Goal: Communication & Community: Answer question/provide support

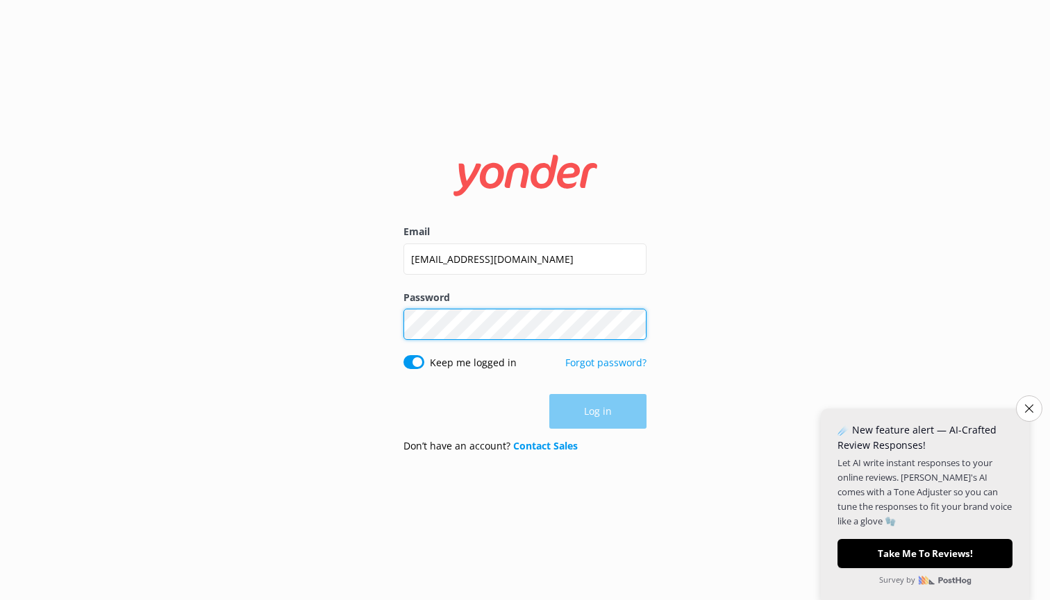
click at [598, 412] on button "Log in" at bounding box center [597, 411] width 97 height 35
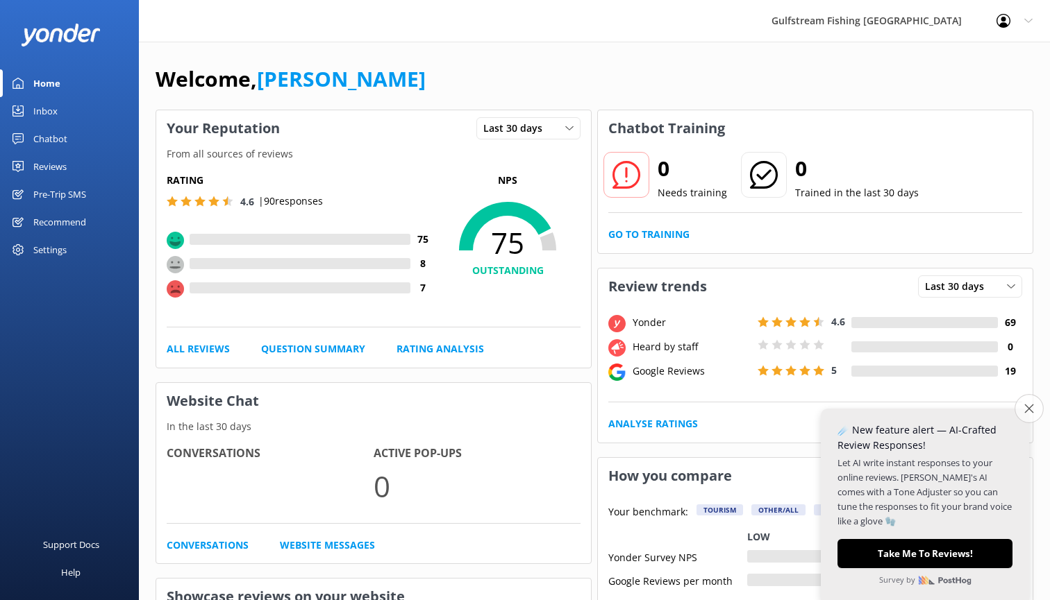
click at [1029, 411] on icon "Close survey" at bounding box center [1028, 408] width 9 height 9
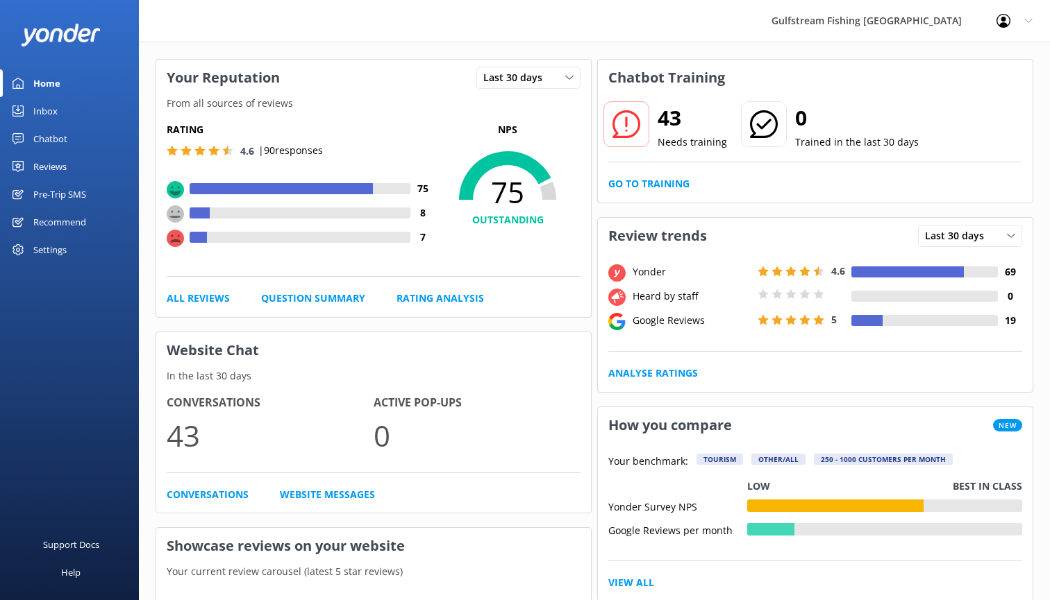
scroll to position [51, 0]
click at [44, 113] on div "Inbox" at bounding box center [45, 111] width 24 height 28
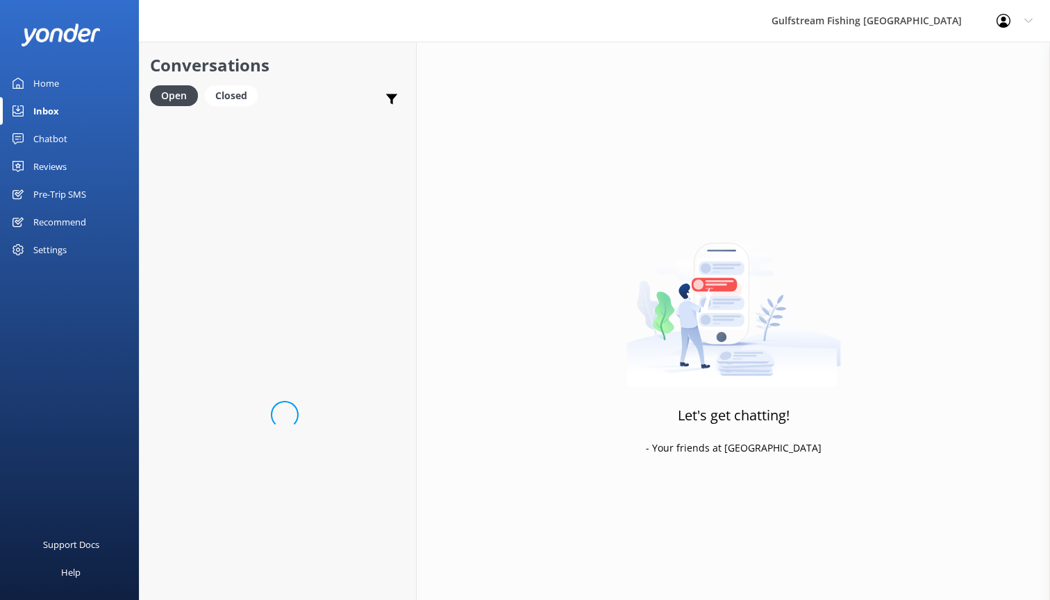
scroll to position [0, 0]
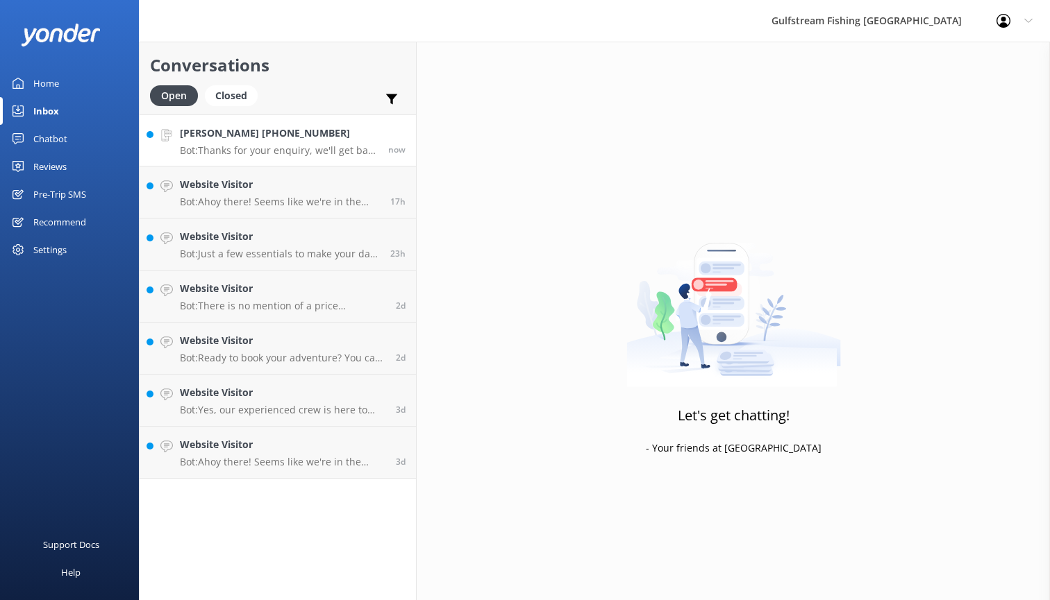
click at [258, 149] on p "Bot: Thanks for your enquiry, we'll get back to you as soon as we can during op…" at bounding box center [279, 150] width 198 height 12
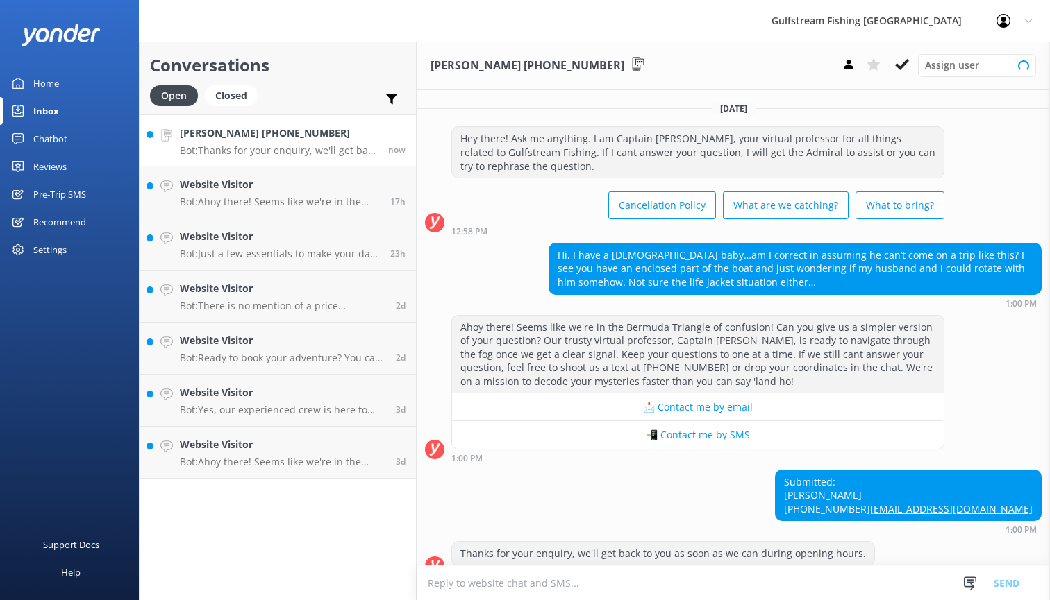
scroll to position [27, 0]
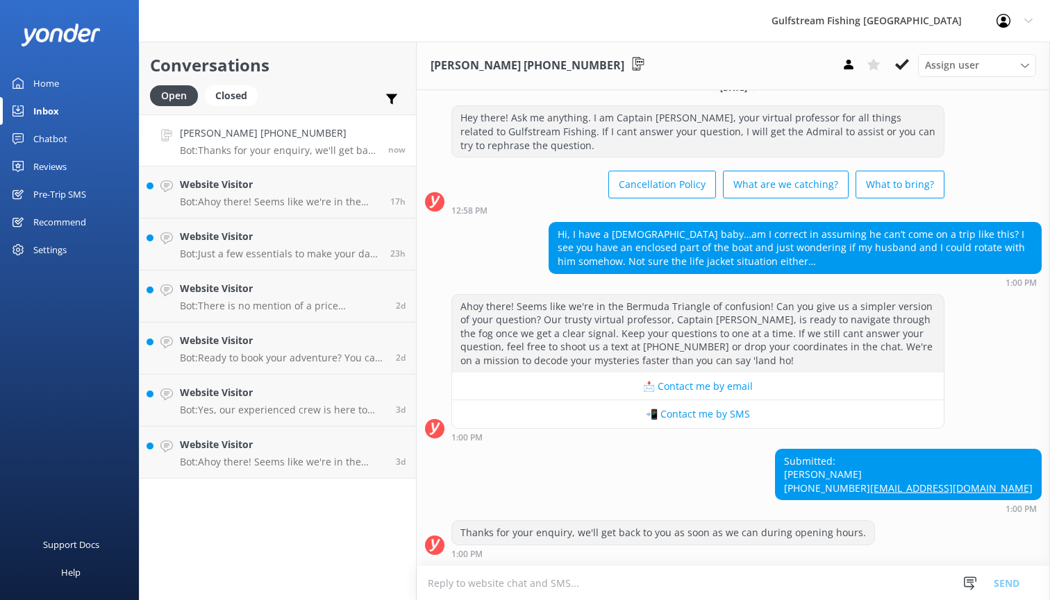
click at [593, 580] on textarea at bounding box center [732, 583] width 633 height 34
click at [708, 403] on button "📲 Contact me by SMS" at bounding box center [697, 415] width 491 height 28
click at [637, 584] on textarea at bounding box center [732, 583] width 633 height 34
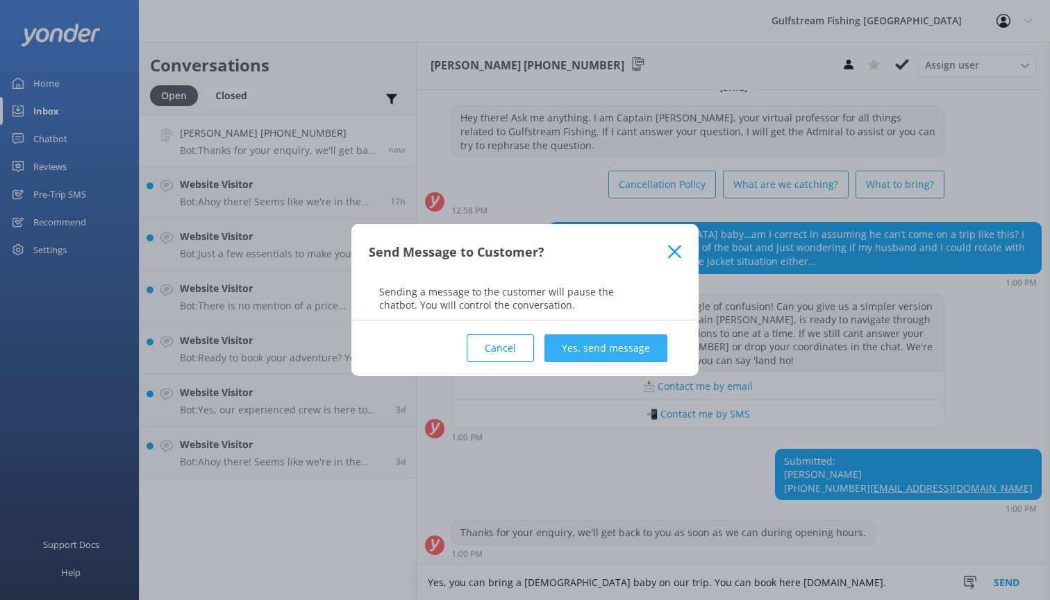
type textarea "Yes, you can bring a [DEMOGRAPHIC_DATA] baby on our trip. You can book here [DO…"
click at [605, 346] on button "Yes, send message" at bounding box center [605, 349] width 123 height 28
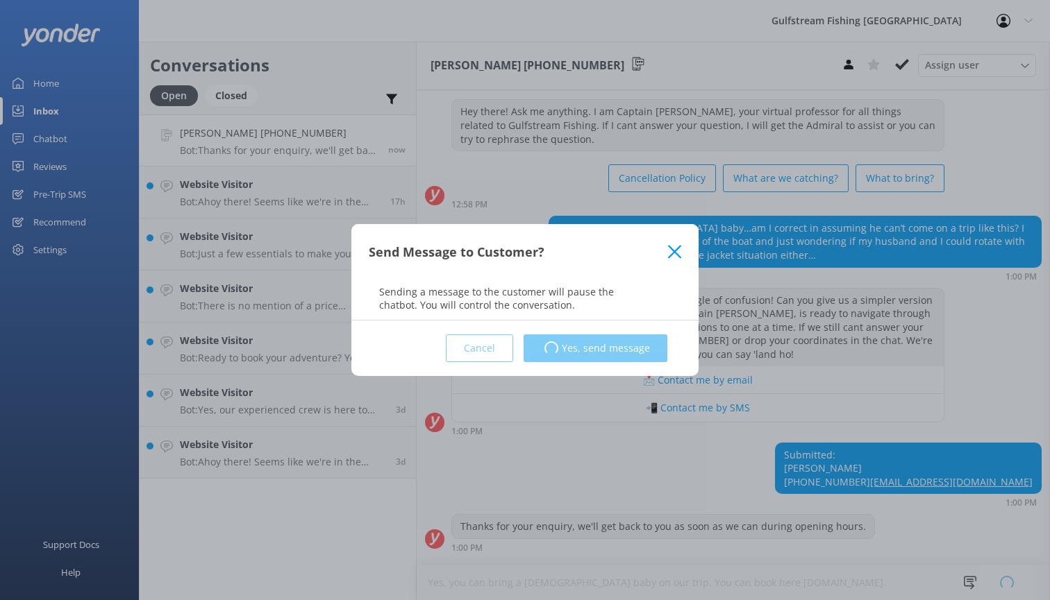
scroll to position [117, 0]
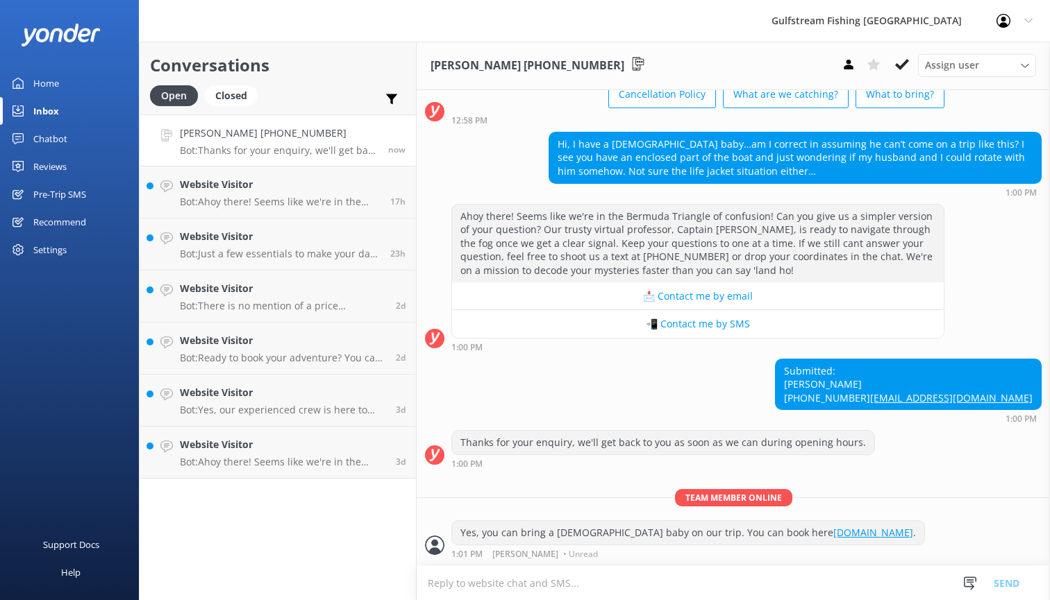
click at [644, 582] on textarea at bounding box center [732, 583] width 633 height 34
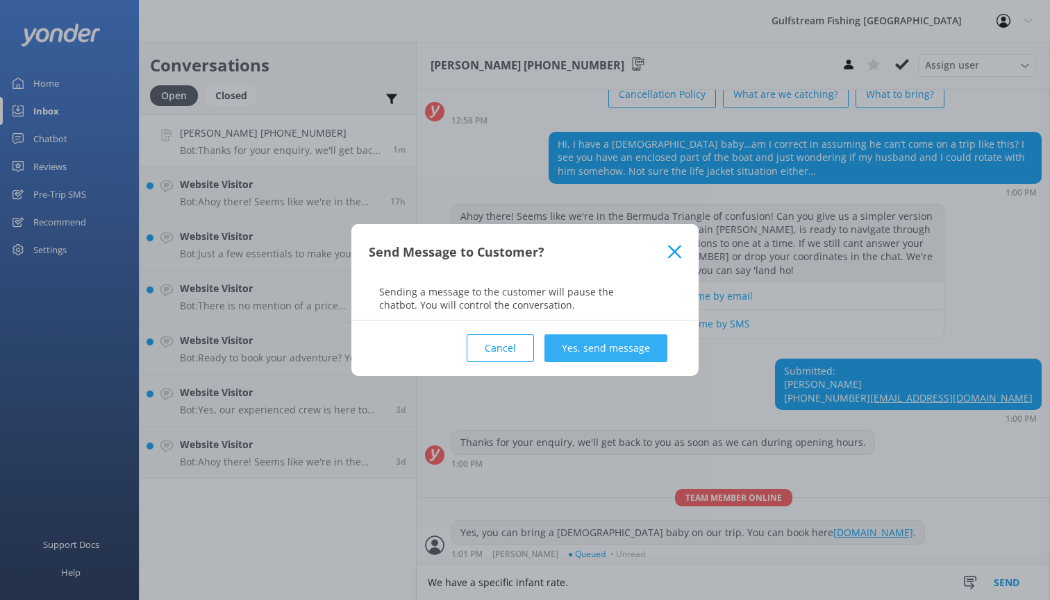
type textarea "We have a specific infant rate."
click at [617, 351] on button "Yes, send message" at bounding box center [605, 349] width 123 height 28
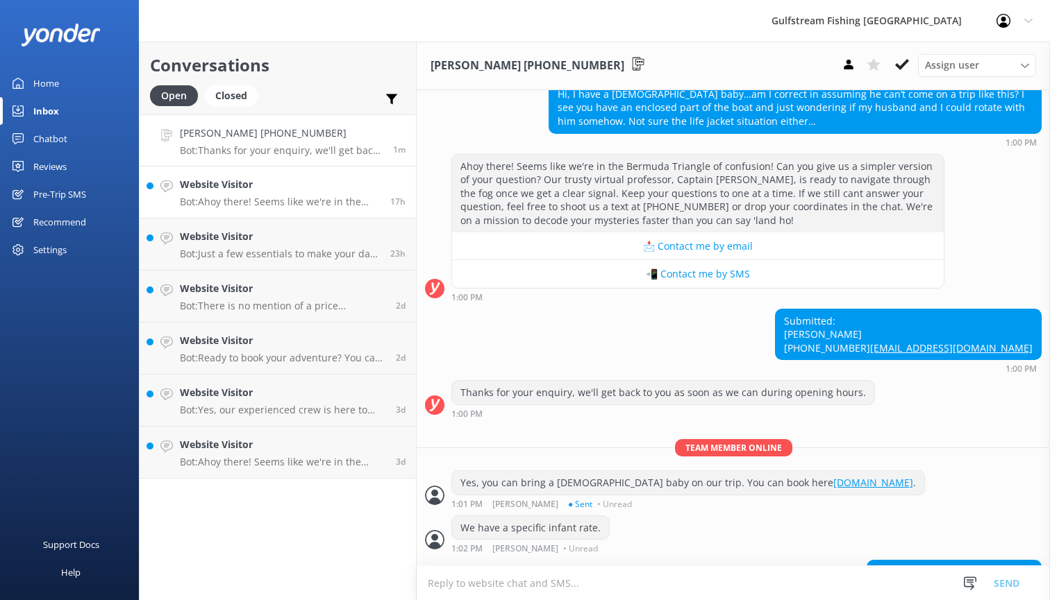
scroll to position [205, 0]
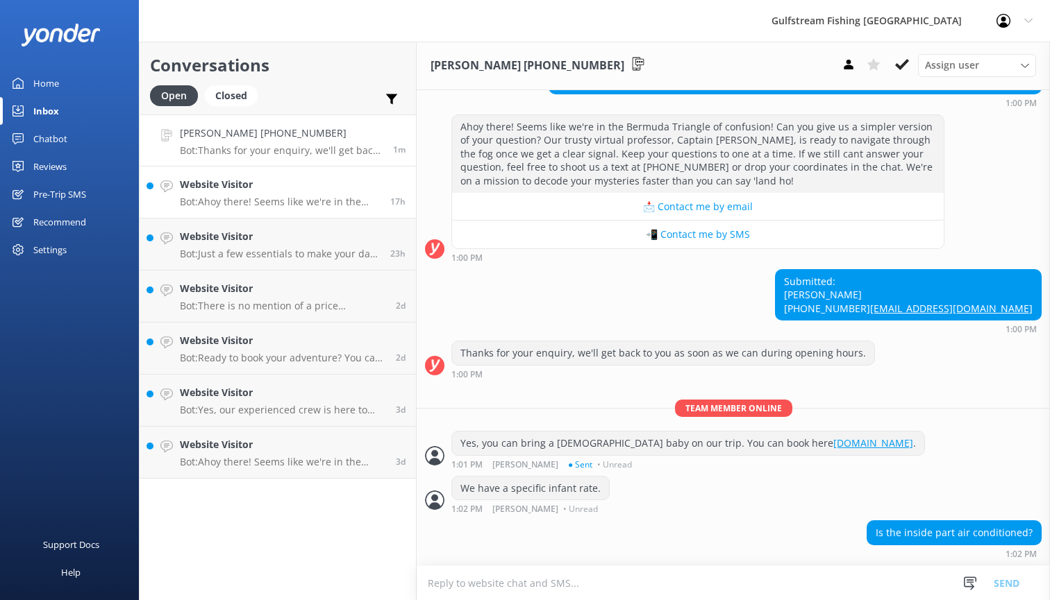
click at [349, 203] on p "Bot: Ahoy there! Seems like we're in the Bermuda Triangle of confusion! Can you…" at bounding box center [280, 202] width 200 height 12
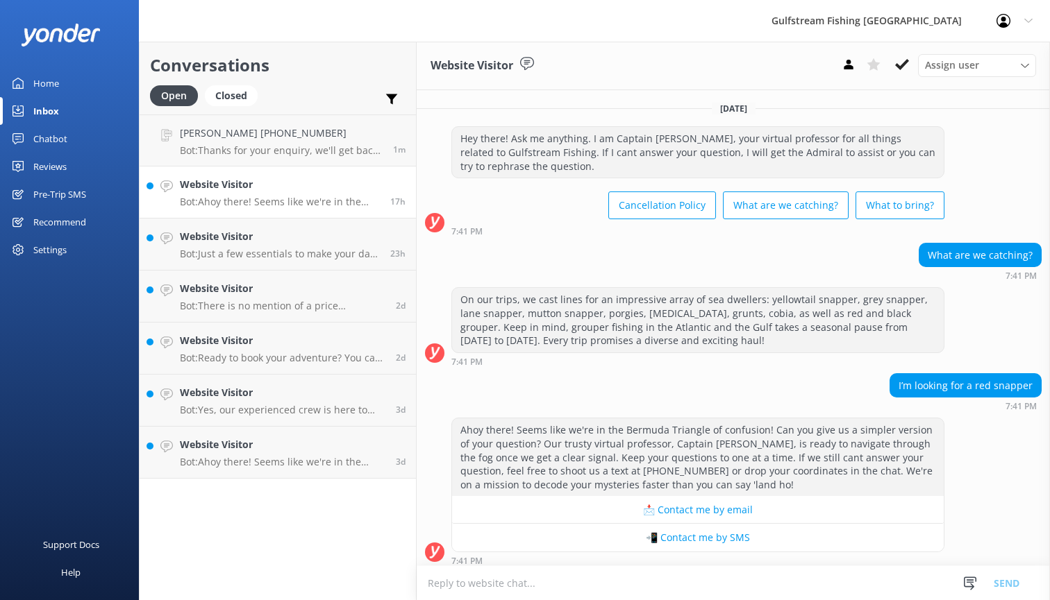
scroll to position [1, 0]
click at [312, 246] on div "Website Visitor Bot: Just a few essentials to make your day at sea a breeze. Pa…" at bounding box center [280, 244] width 200 height 31
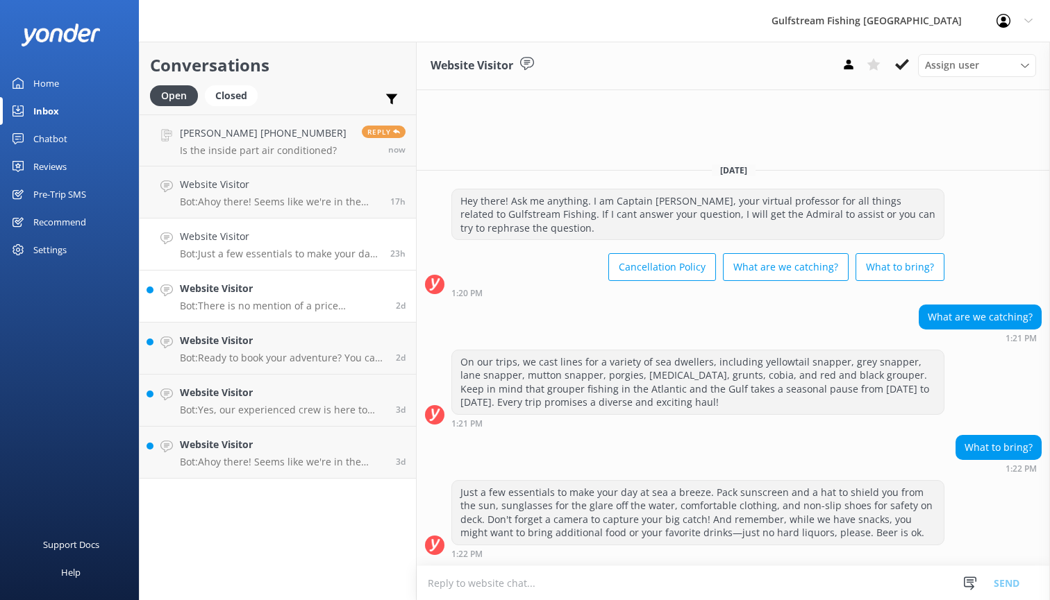
click at [310, 297] on div "Website Visitor Bot: There is no mention of a price difference for [PERSON_NAME…" at bounding box center [282, 296] width 205 height 31
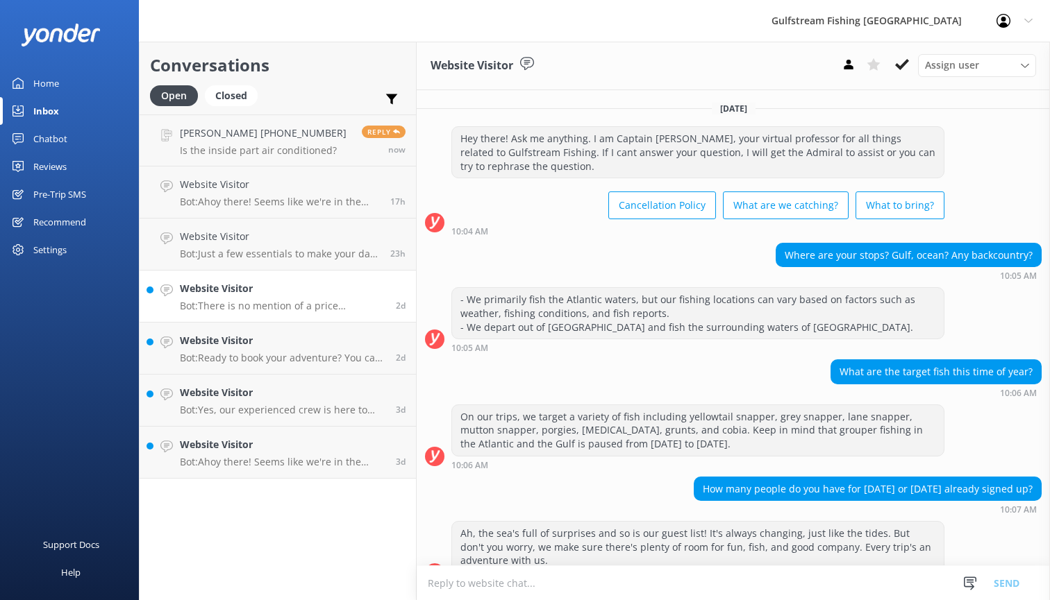
scroll to position [251, 0]
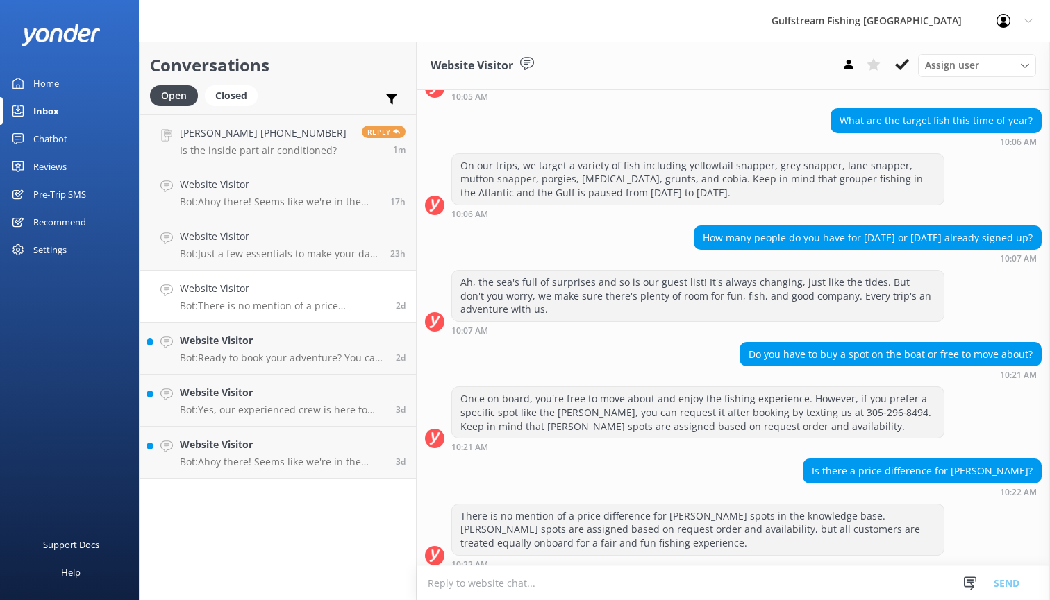
click at [34, 81] on div "Home" at bounding box center [46, 83] width 26 height 28
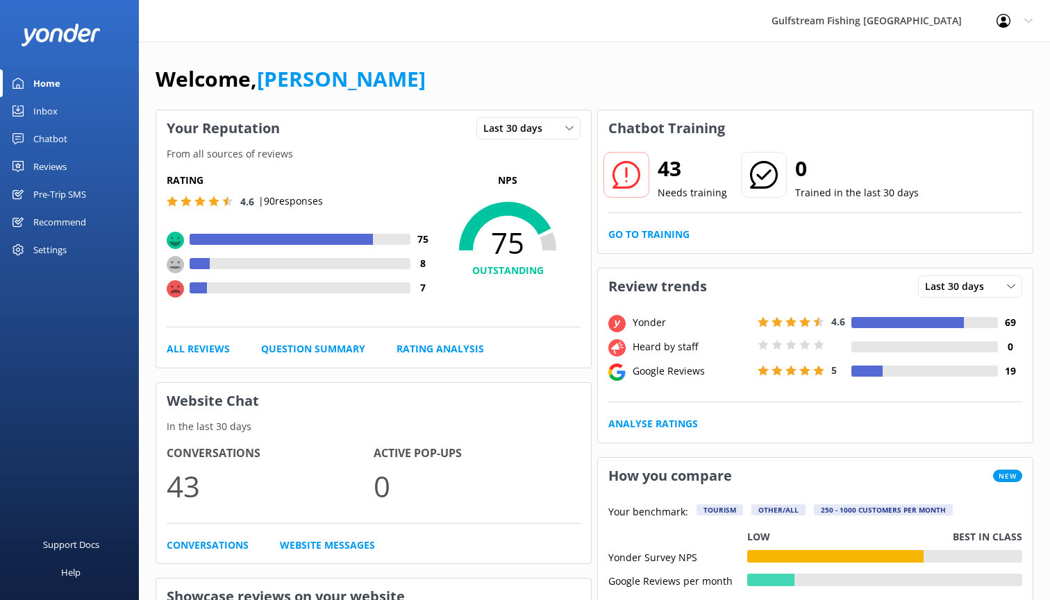
scroll to position [0, 0]
click at [45, 113] on div "Inbox" at bounding box center [45, 111] width 24 height 28
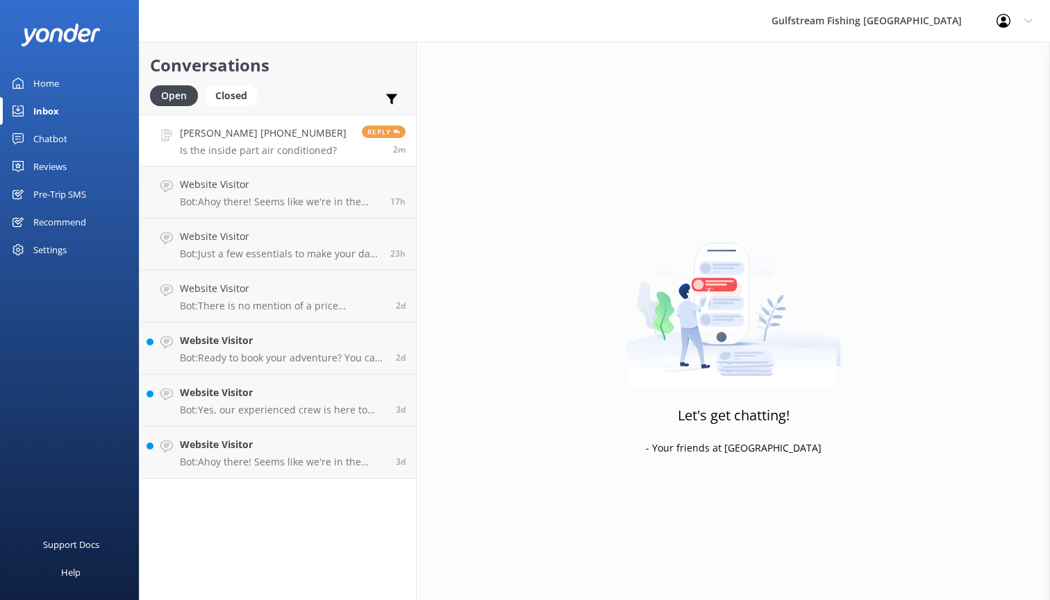
click at [302, 144] on p "Is the inside part air conditioned?" at bounding box center [263, 150] width 167 height 12
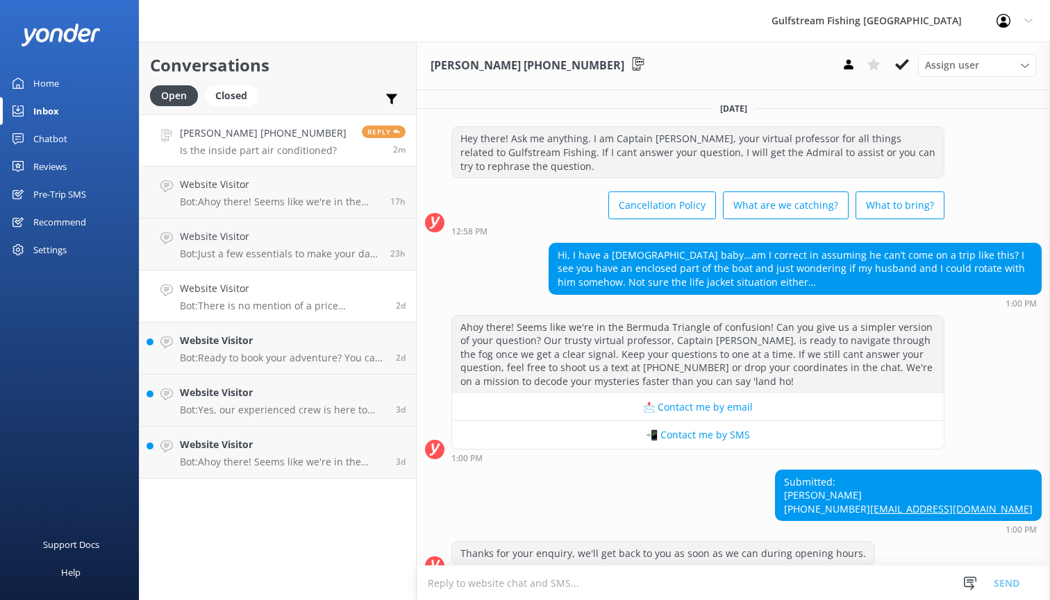
scroll to position [205, 0]
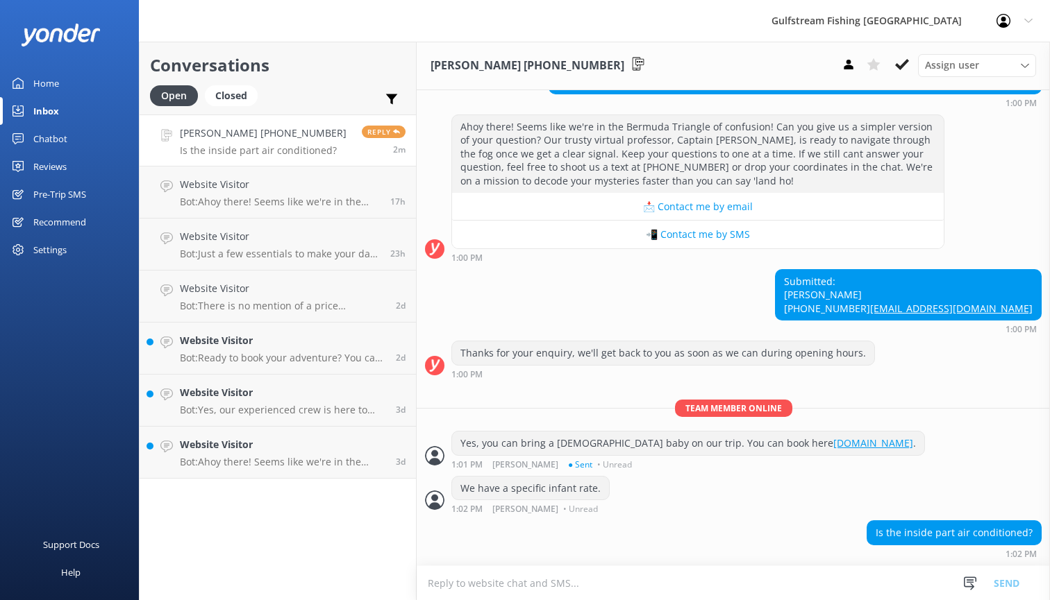
click at [626, 591] on textarea at bounding box center [732, 583] width 633 height 34
type textarea "n"
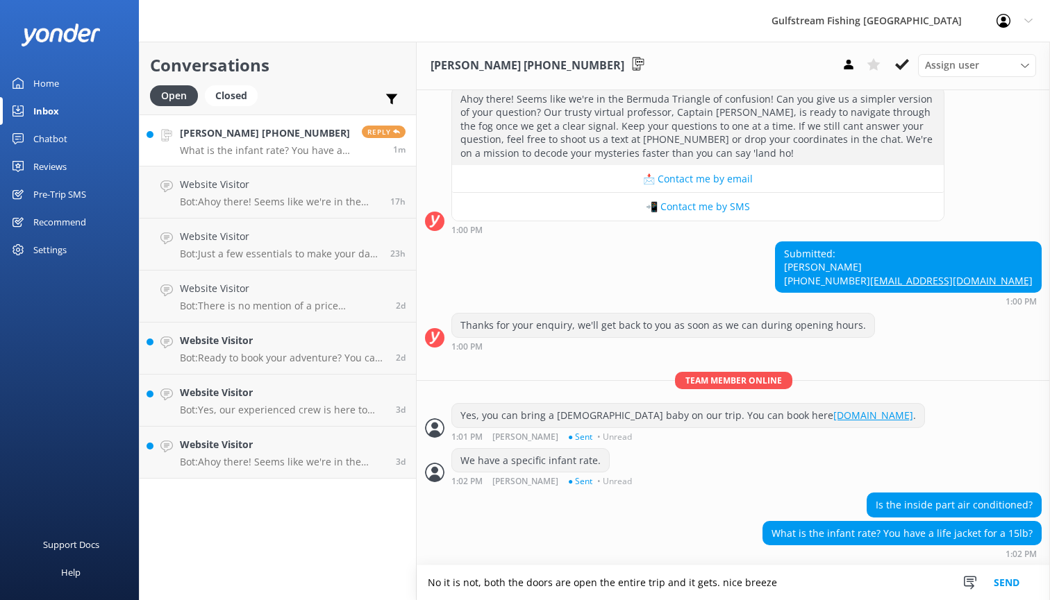
type textarea "No it is not, both the doors are open the entire trip and it gets. nice breeze"
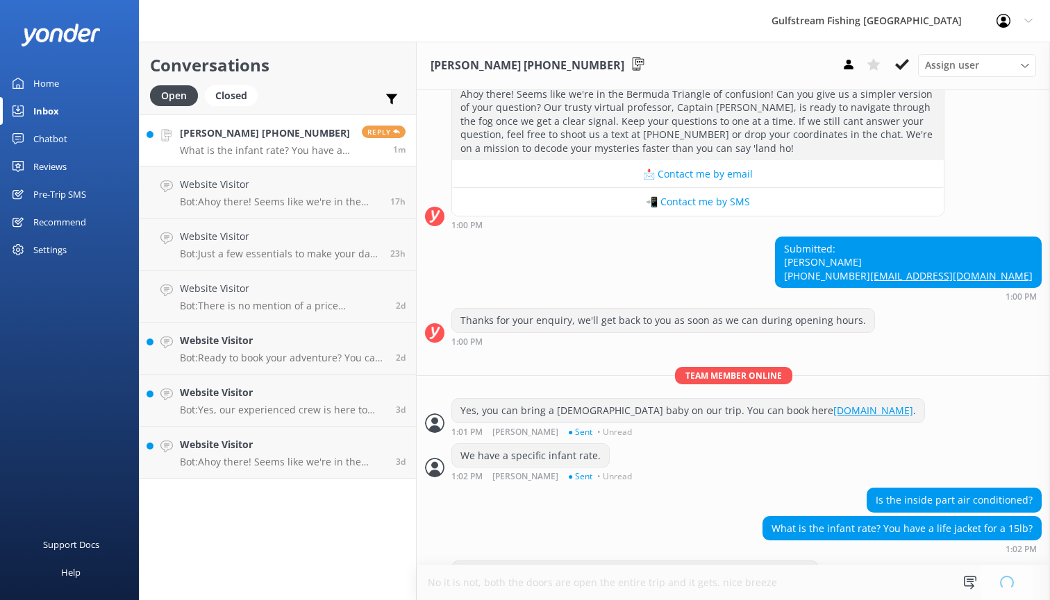
scroll to position [278, 0]
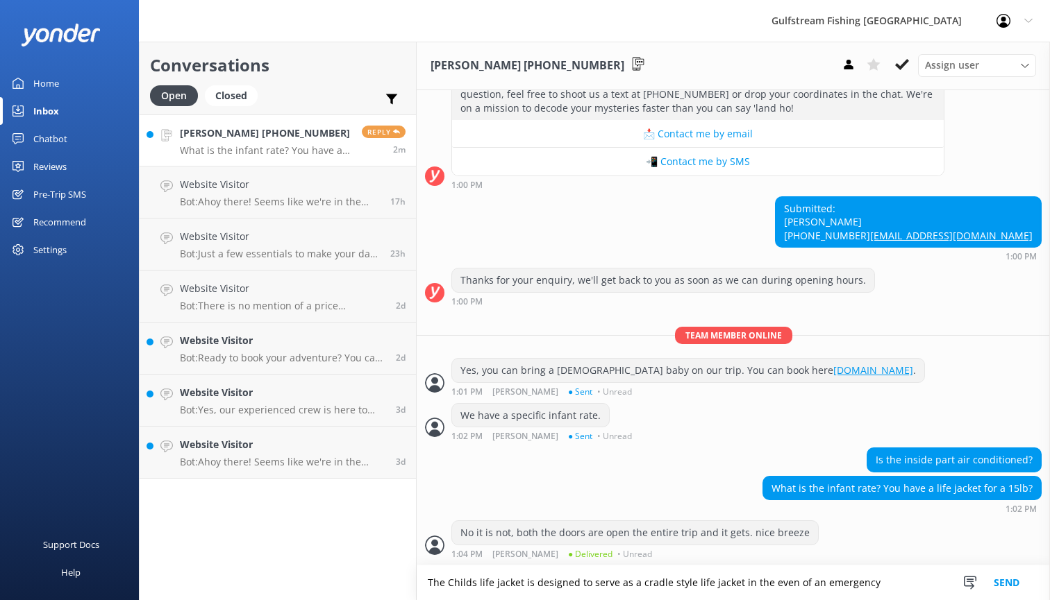
type textarea "The Childs life jacket is designed to serve as a cradle style life jacket in th…"
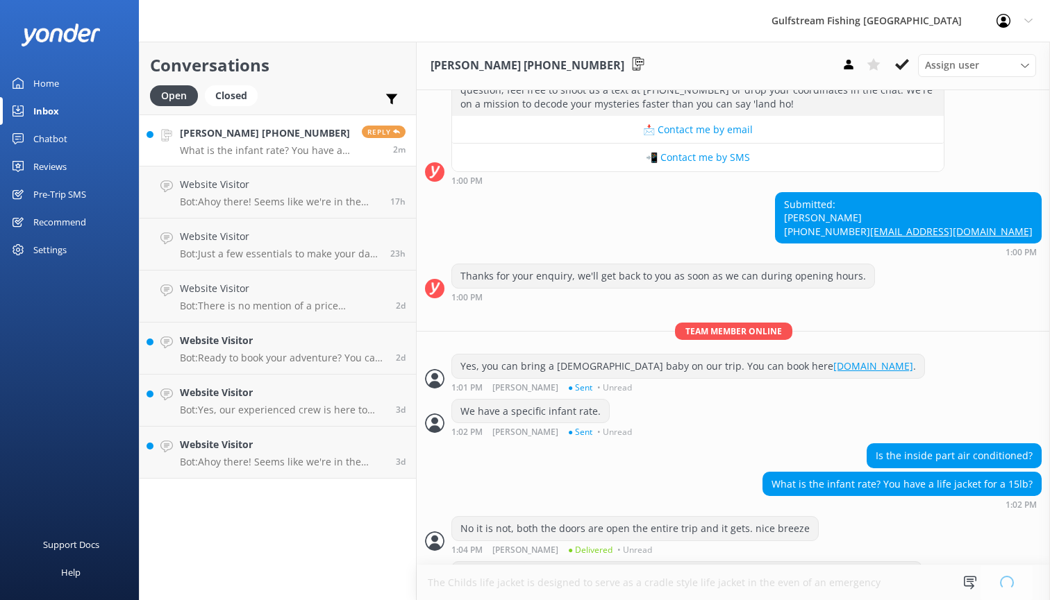
scroll to position [322, 0]
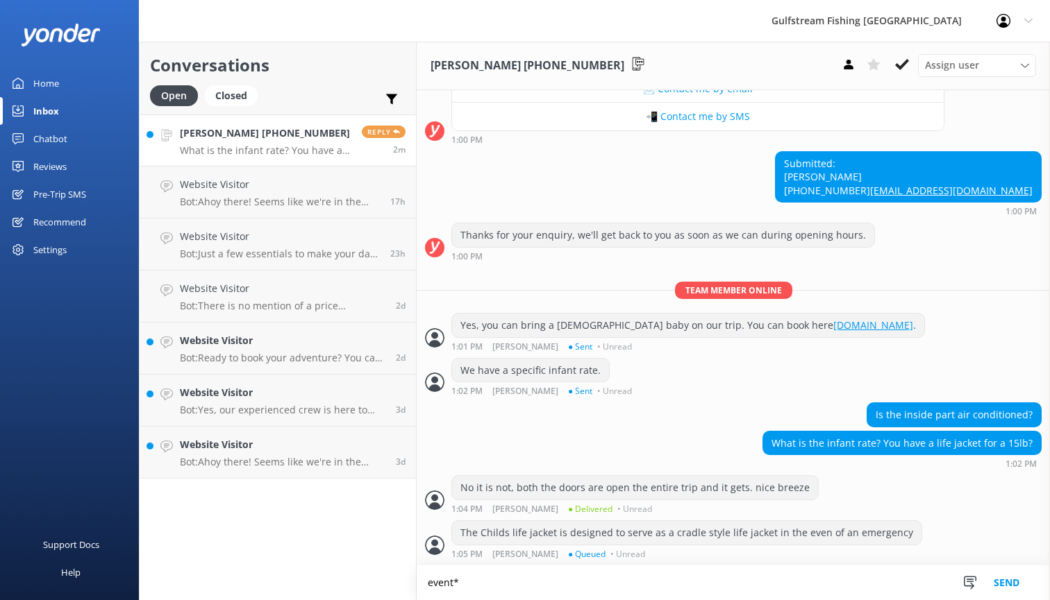
type textarea "event*"
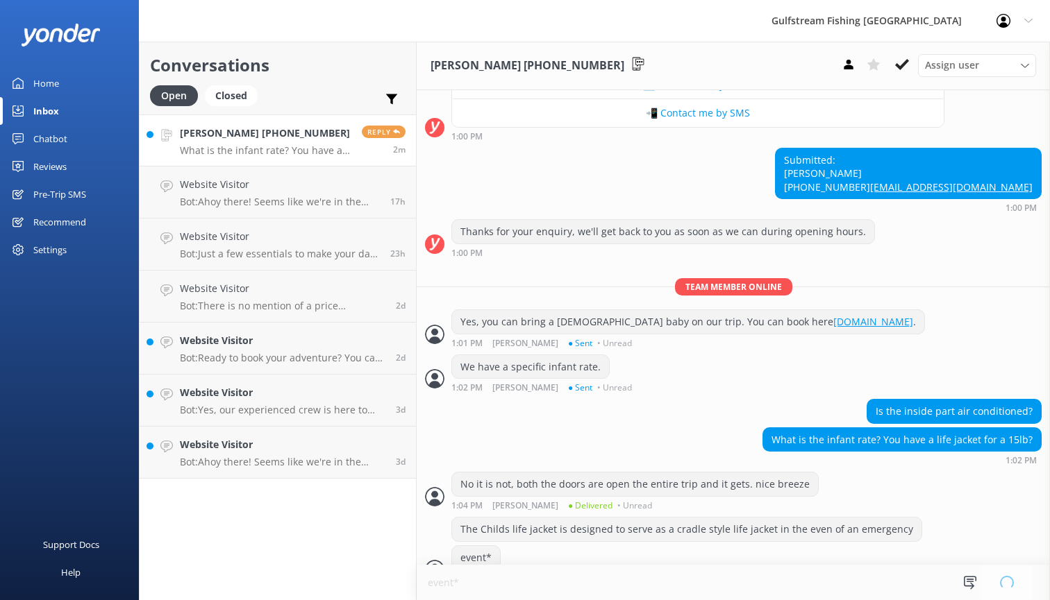
scroll to position [350, 0]
